Goal: Information Seeking & Learning: Learn about a topic

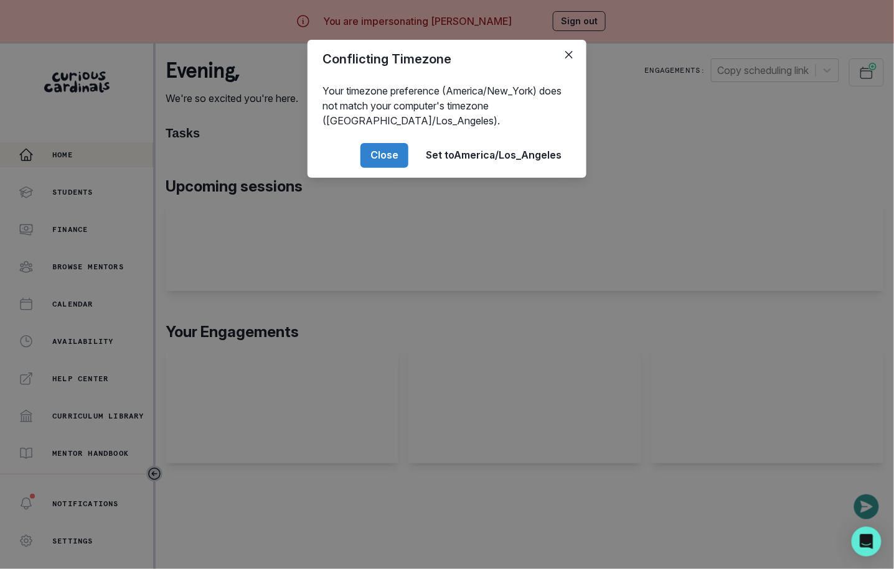
click at [282, 309] on div "Conflicting Timezone Your timezone preference (America/New_York) does not match…" at bounding box center [447, 284] width 894 height 569
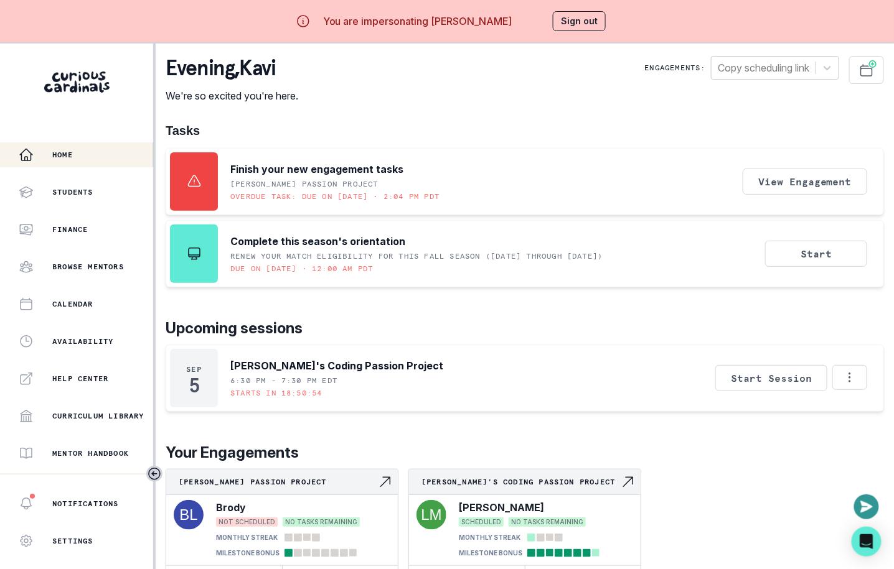
scroll to position [43, 0]
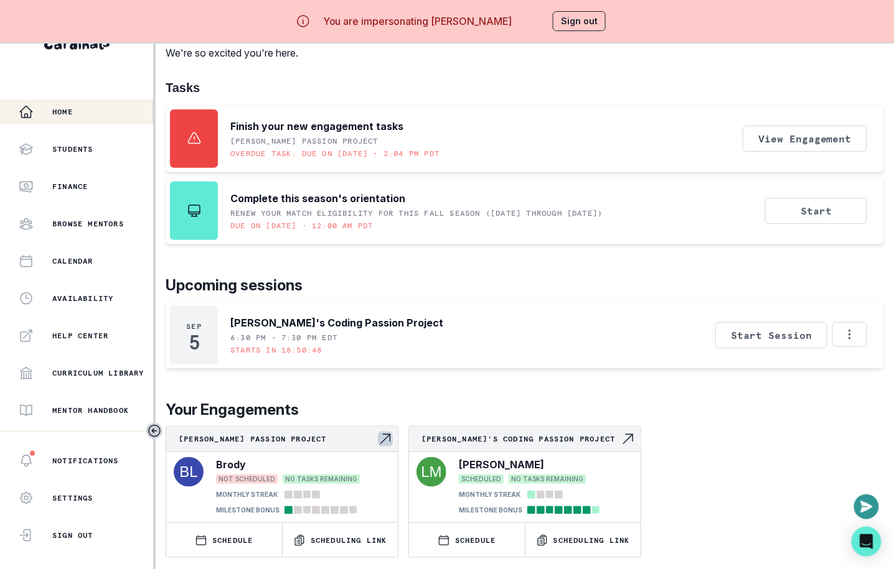
click at [319, 449] on div "[PERSON_NAME] Passion Project" at bounding box center [281, 440] width 231 height 26
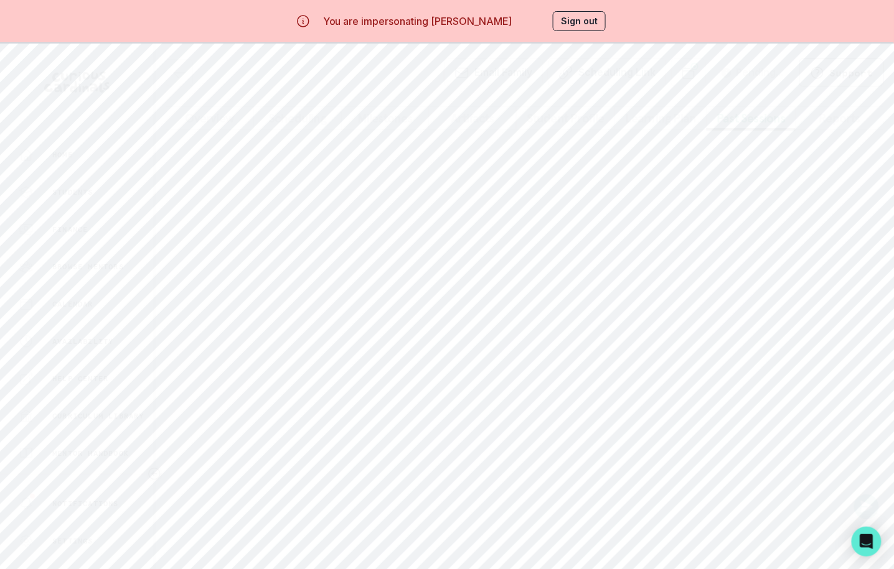
click at [730, 119] on button "Past Sessions" at bounding box center [751, 118] width 90 height 24
click at [799, 189] on button "Read notes" at bounding box center [795, 183] width 93 height 26
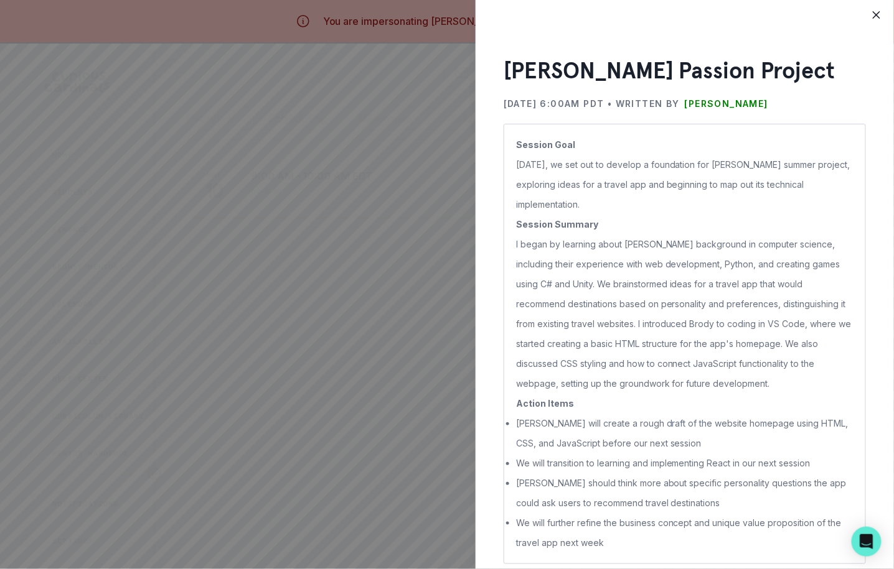
click at [570, 178] on p "[DATE], we set out to develop a foundation for [PERSON_NAME] summer project, ex…" at bounding box center [684, 185] width 337 height 60
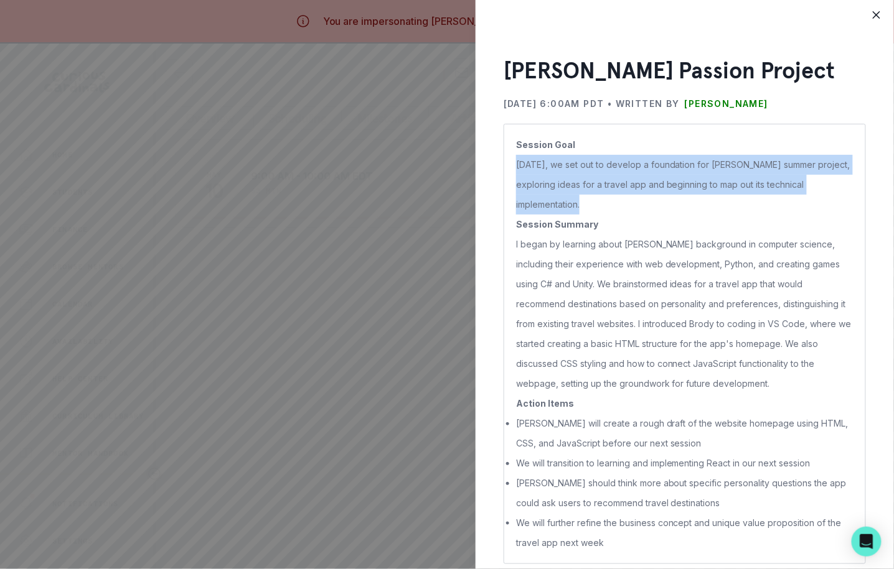
click at [570, 178] on p "[DATE], we set out to develop a foundation for [PERSON_NAME] summer project, ex…" at bounding box center [684, 185] width 337 height 60
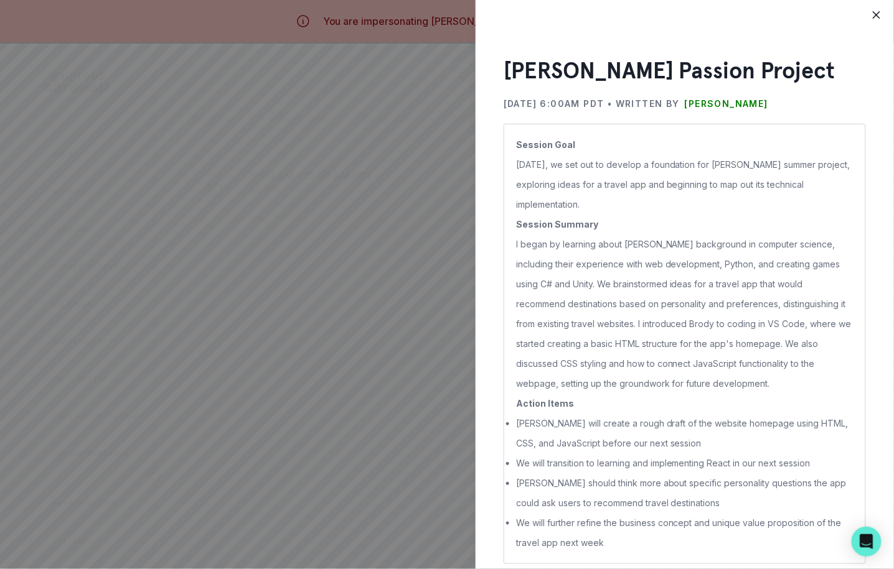
click at [381, 248] on div "[PERSON_NAME] Passion Project [DATE] 6:00AM PDT • Written by [PERSON_NAME] Sess…" at bounding box center [447, 284] width 894 height 569
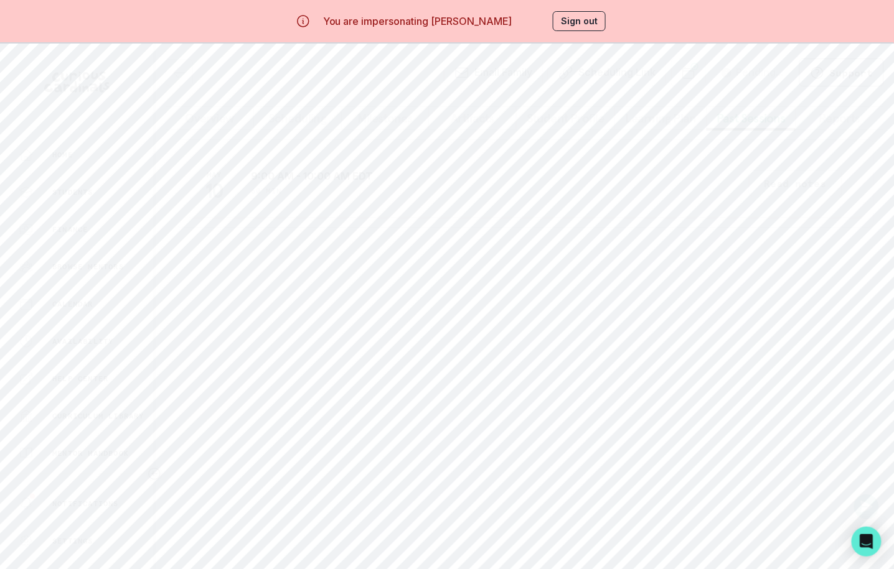
click at [548, 34] on div "You are impersonating [PERSON_NAME] Sign out" at bounding box center [446, 21] width 353 height 30
click at [555, 32] on div "You are impersonating [PERSON_NAME] Sign out" at bounding box center [446, 21] width 353 height 30
click at [567, 22] on button "Sign out" at bounding box center [579, 21] width 53 height 20
